Goal: Check status: Check status

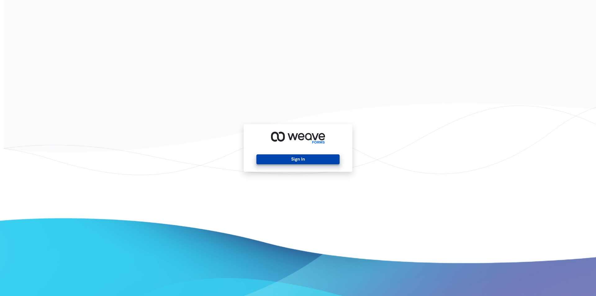
click at [296, 159] on button "Sign In" at bounding box center [297, 159] width 83 height 10
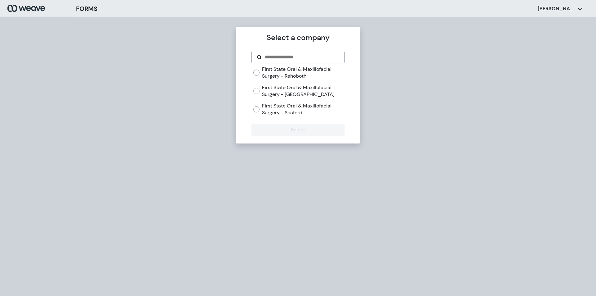
click at [286, 89] on label "First State Oral & Maxillofacial Surgery - [GEOGRAPHIC_DATA]" at bounding box center [303, 90] width 82 height 13
click at [285, 129] on button "Select" at bounding box center [297, 129] width 93 height 12
